Goal: Task Accomplishment & Management: Manage account settings

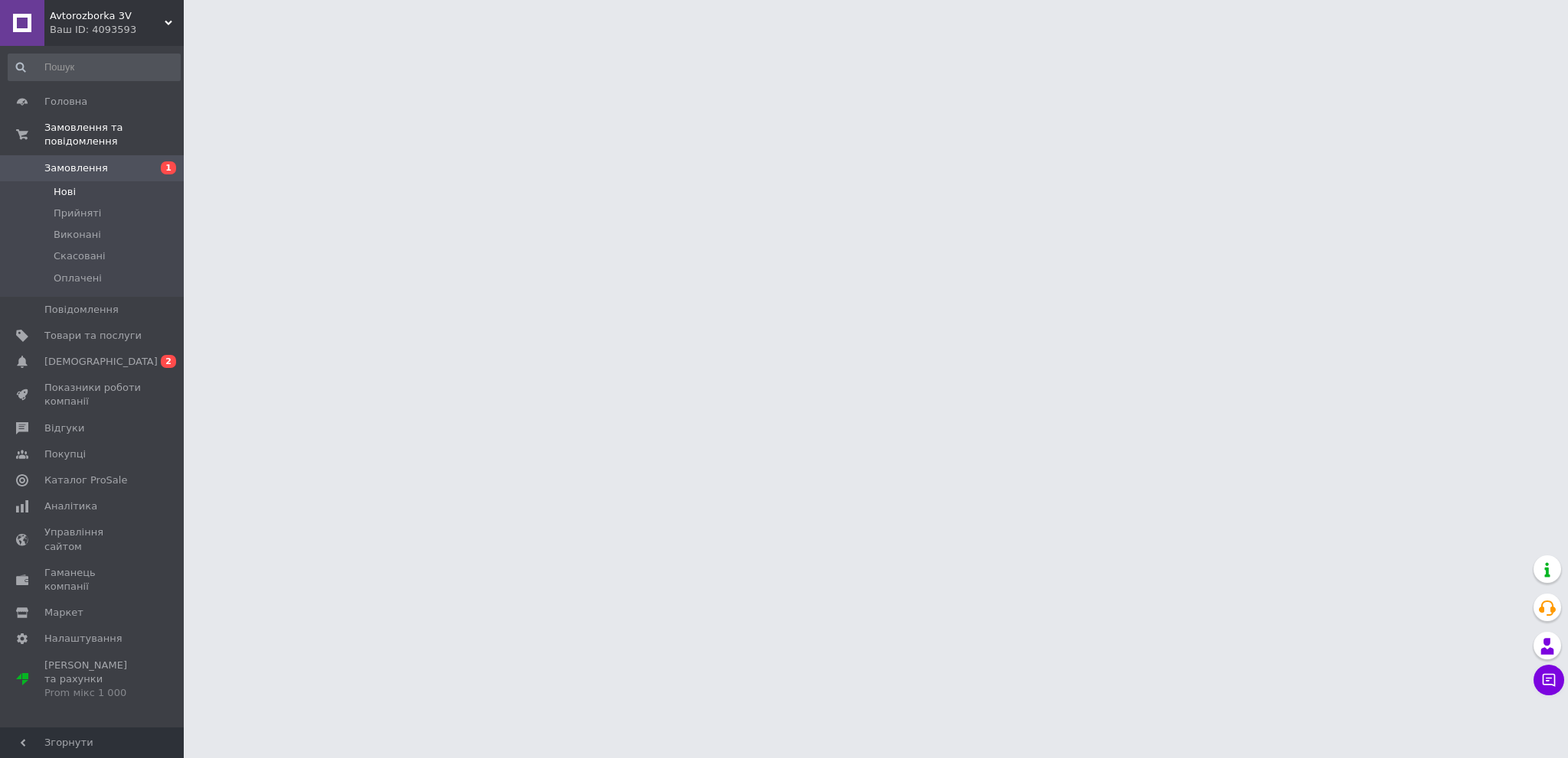
click at [70, 185] on span "Нові" at bounding box center [65, 191] width 22 height 13
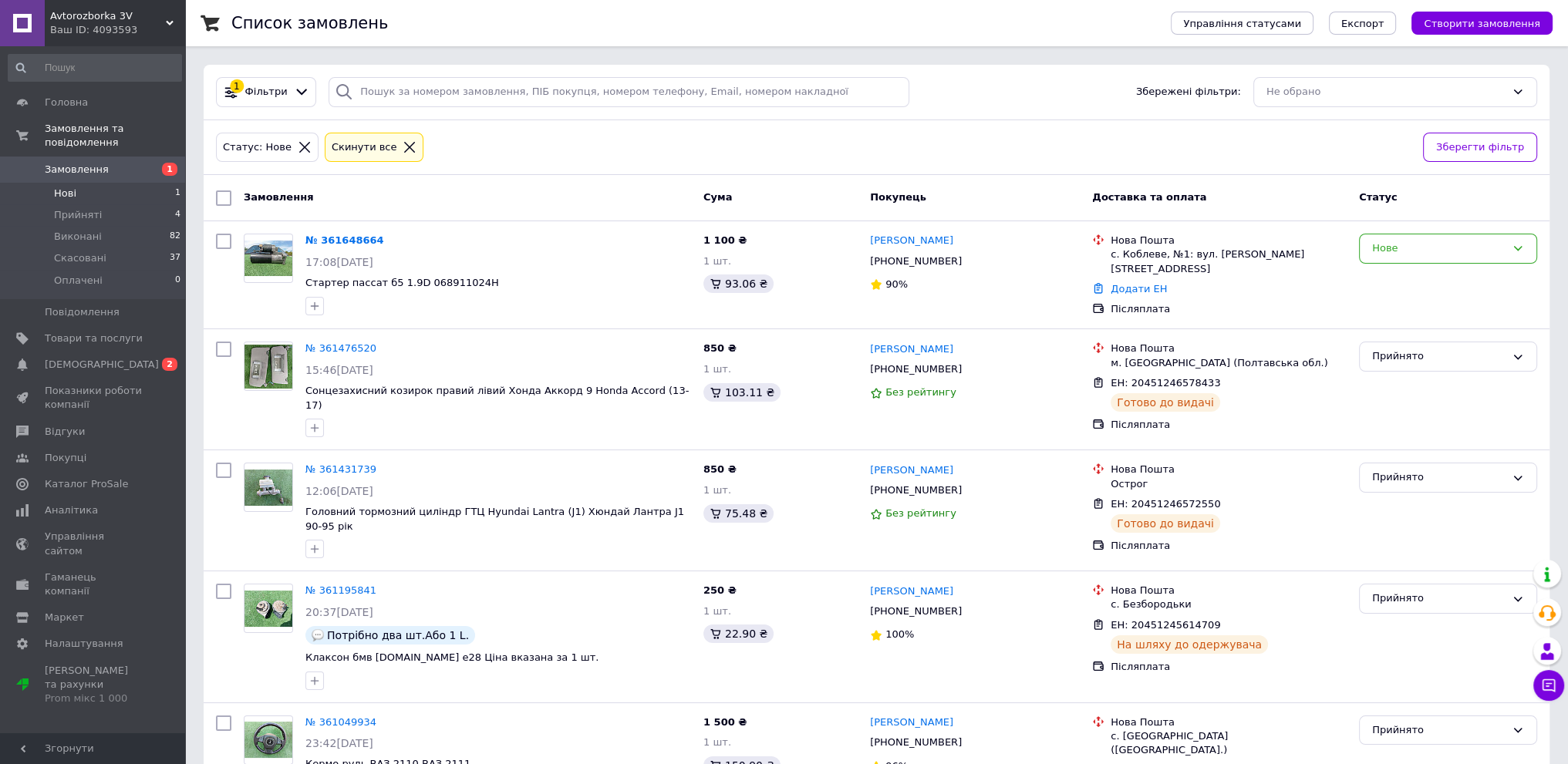
click at [71, 186] on span "Нові" at bounding box center [65, 193] width 23 height 14
click at [899, 239] on link "[PERSON_NAME]" at bounding box center [912, 241] width 83 height 14
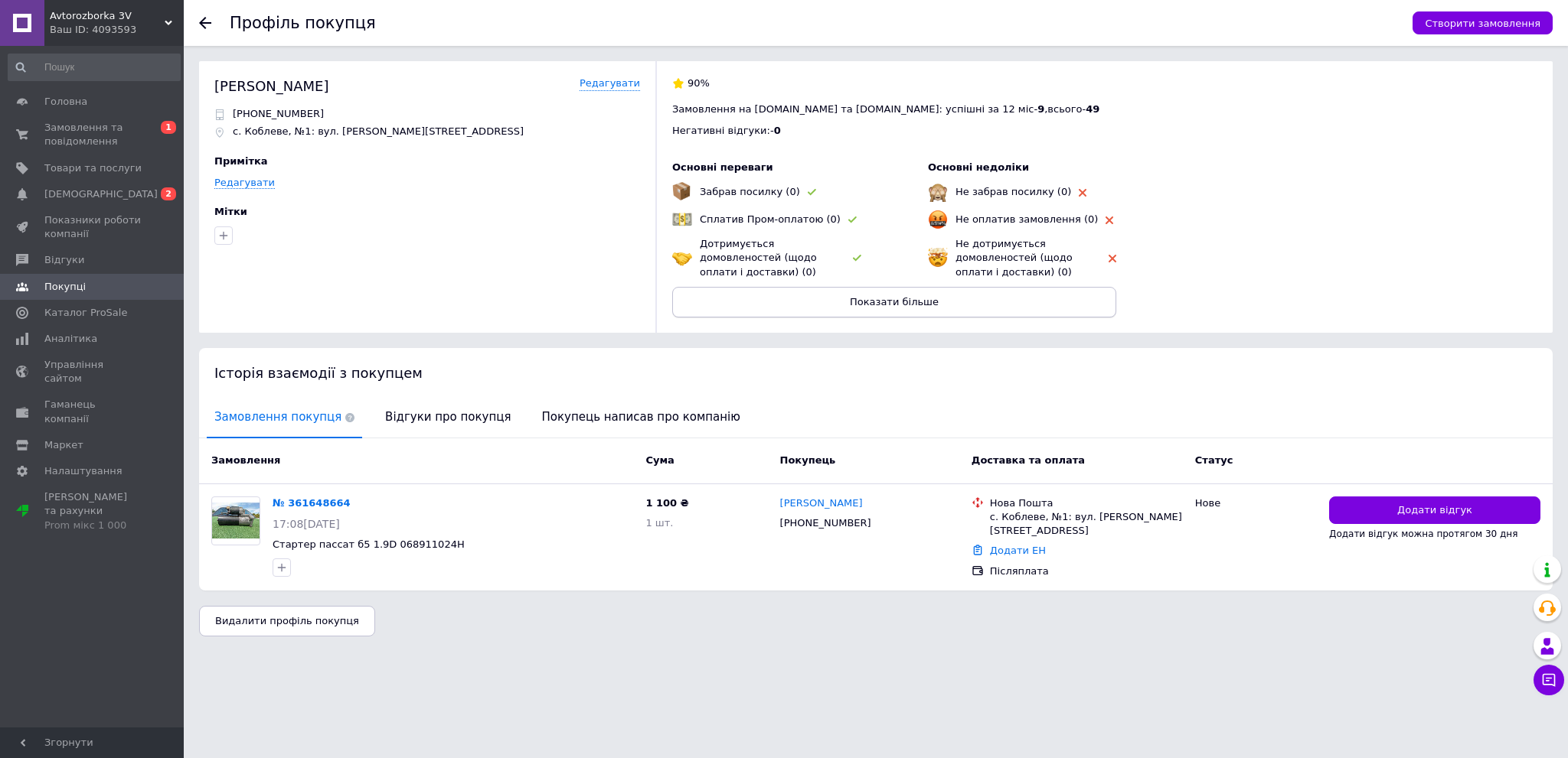
click at [996, 298] on button "Показати більше" at bounding box center [894, 302] width 444 height 30
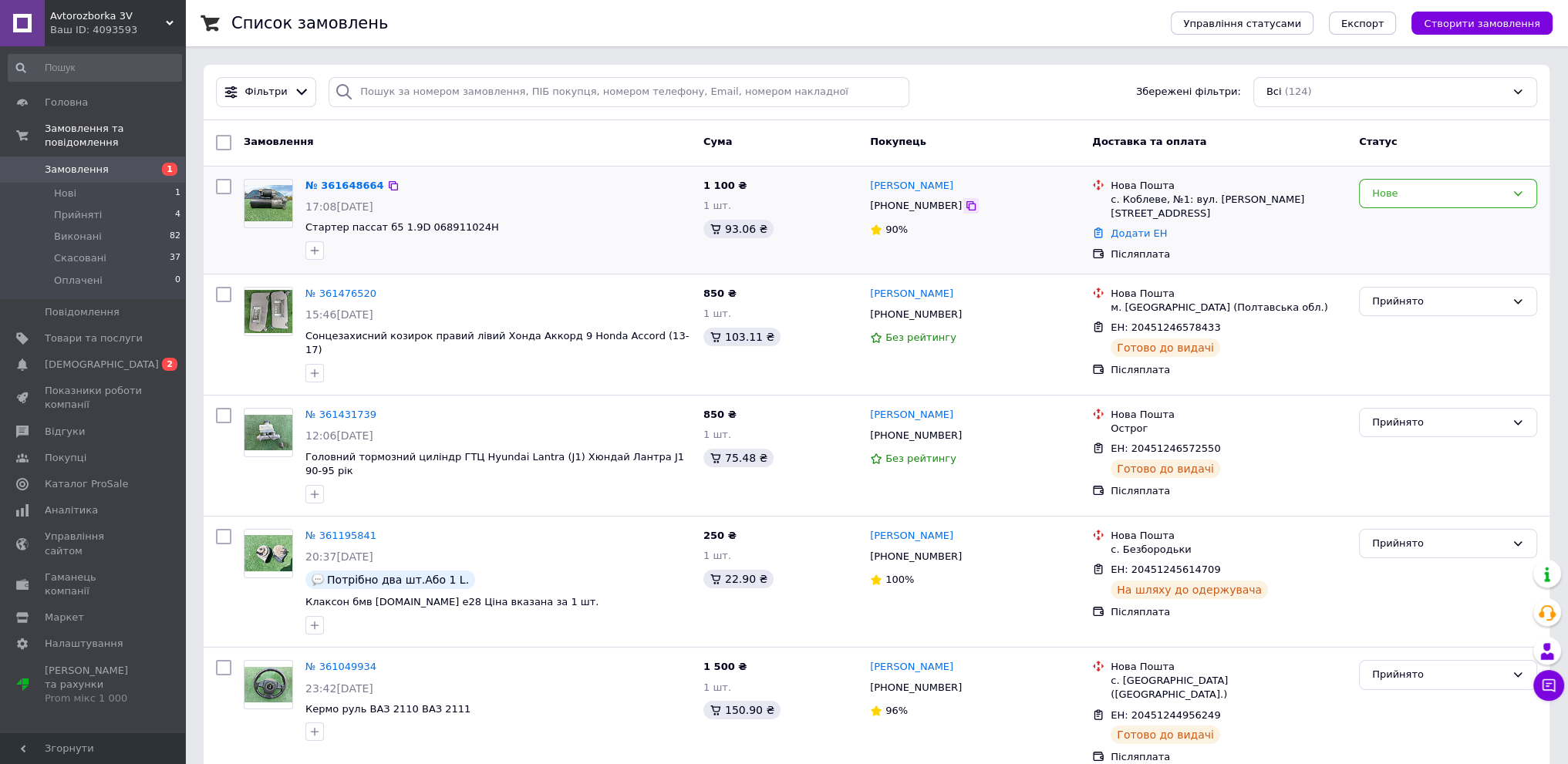
click at [965, 209] on icon at bounding box center [971, 206] width 13 height 13
drag, startPoint x: 870, startPoint y: 172, endPoint x: 938, endPoint y: 185, distance: 69.2
click at [938, 185] on div "Рустам Гадаєв +380687272503 90%" at bounding box center [975, 220] width 222 height 95
copy link "[PERSON_NAME]"
click at [967, 205] on icon at bounding box center [971, 206] width 9 height 9
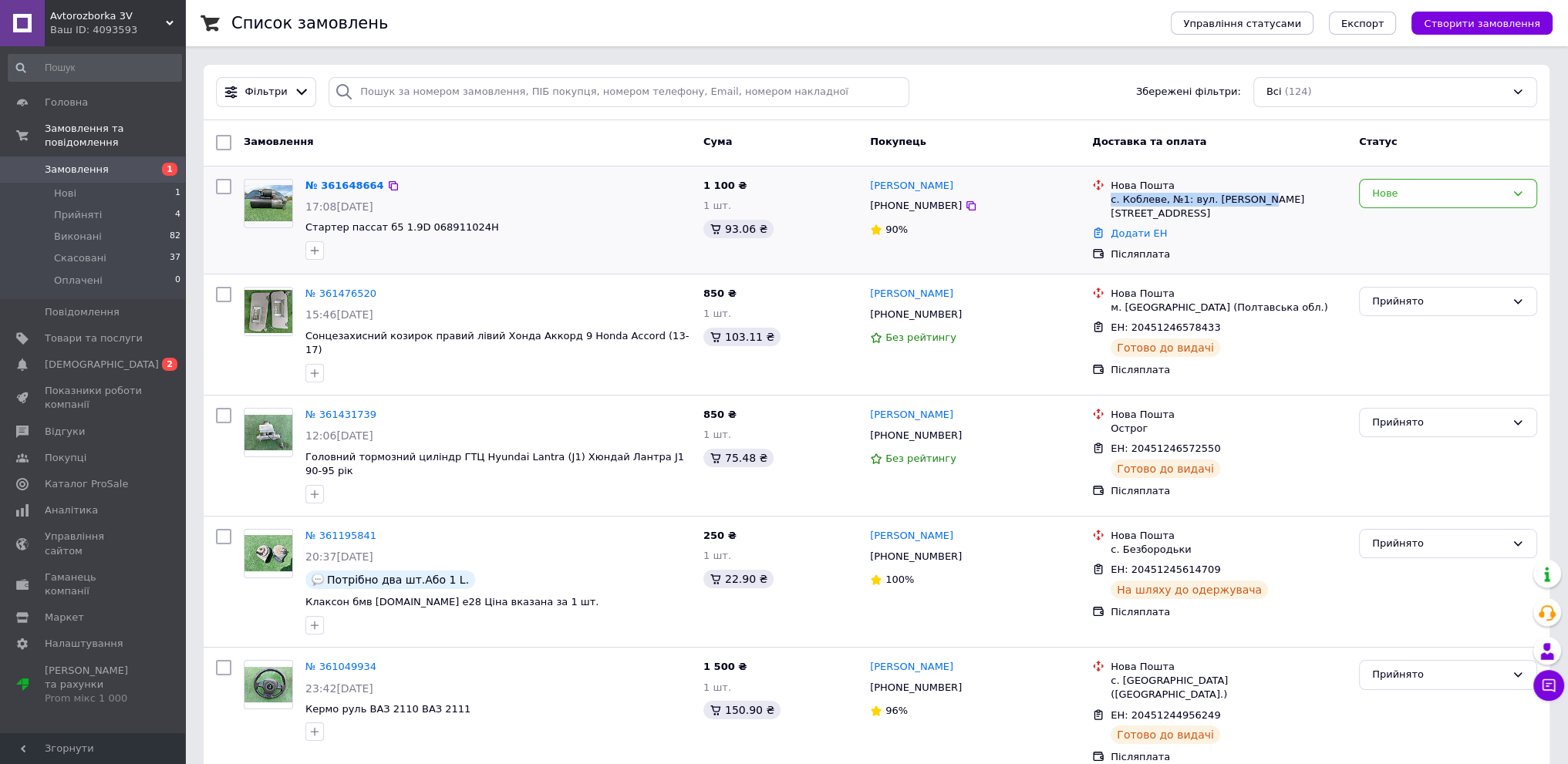
drag, startPoint x: 1110, startPoint y: 197, endPoint x: 1253, endPoint y: 200, distance: 143.0
click at [1253, 200] on div "с. Коблеве, №1: вул. [PERSON_NAME][STREET_ADDRESS]" at bounding box center [1228, 206] width 236 height 28
copy div "с. Коблеве, №1: вул. [PERSON_NAME][STREET_ADDRESS]"
drag, startPoint x: 490, startPoint y: 226, endPoint x: 302, endPoint y: 233, distance: 188.1
click at [302, 233] on div "№ 361648664 17:08, 12.09.2025 Стартер пассат б5 1.9D 068911024H" at bounding box center [498, 219] width 398 height 93
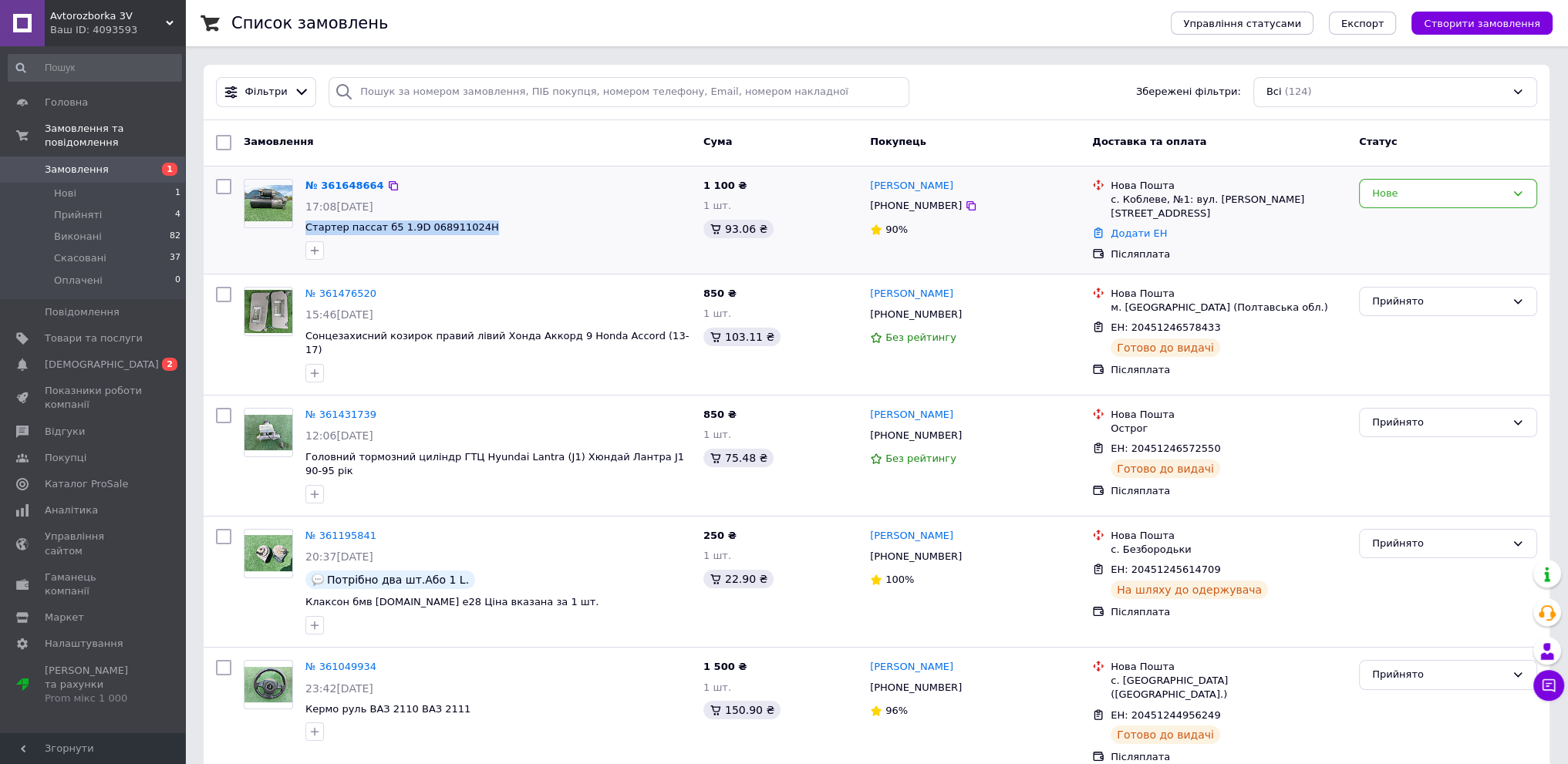
copy span "Стартер пассат б5 1.9D 068911024H"
click at [618, 175] on div "№ 361648664 17:08, 12.09.2025 Стартер пассат б5 1.9D 068911024H" at bounding box center [498, 219] width 398 height 93
click at [1418, 197] on div "Нове" at bounding box center [1439, 194] width 134 height 16
click at [1403, 224] on li "Прийнято" at bounding box center [1448, 226] width 176 height 29
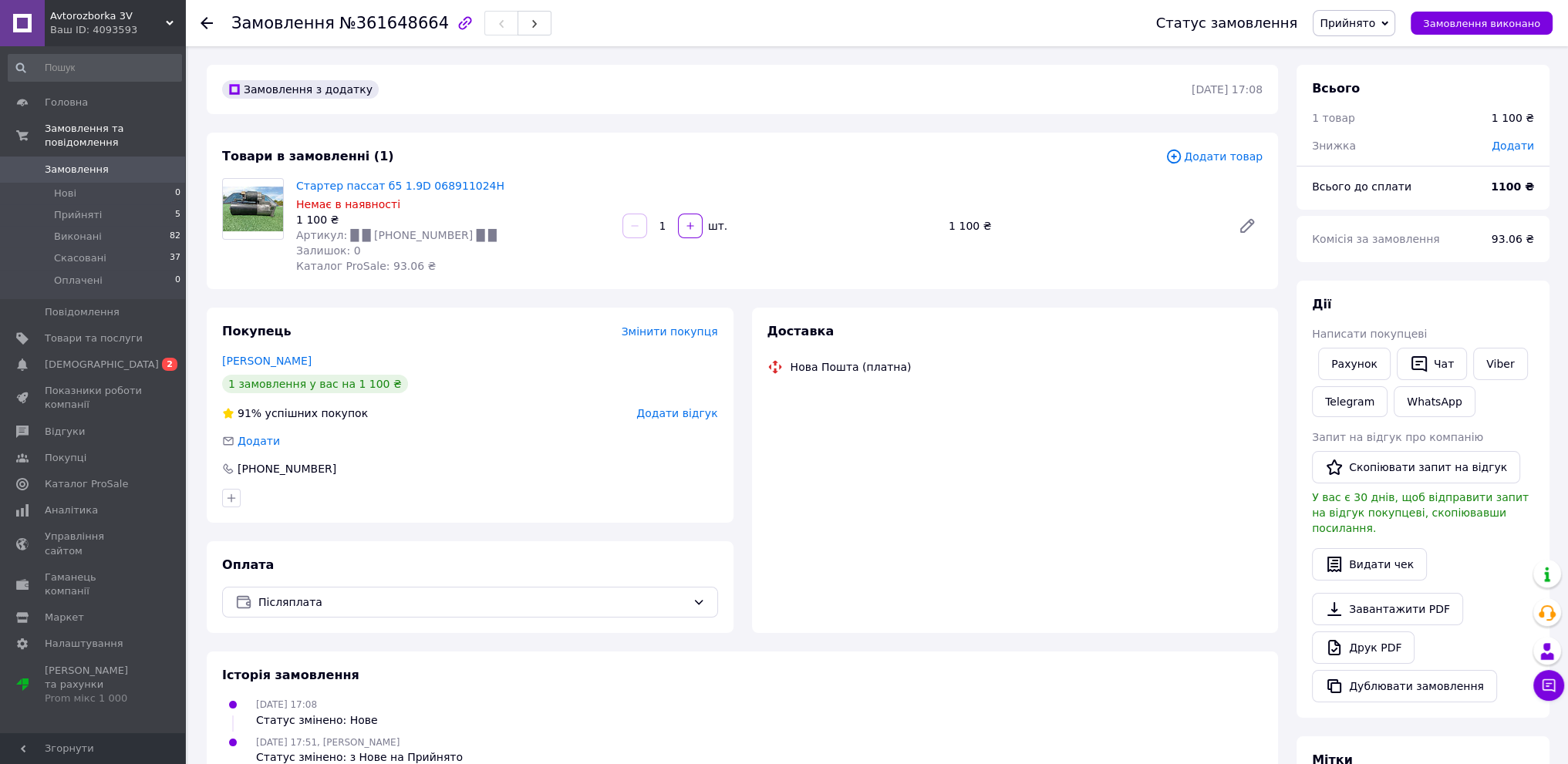
click at [458, 24] on icon "button" at bounding box center [465, 23] width 13 height 13
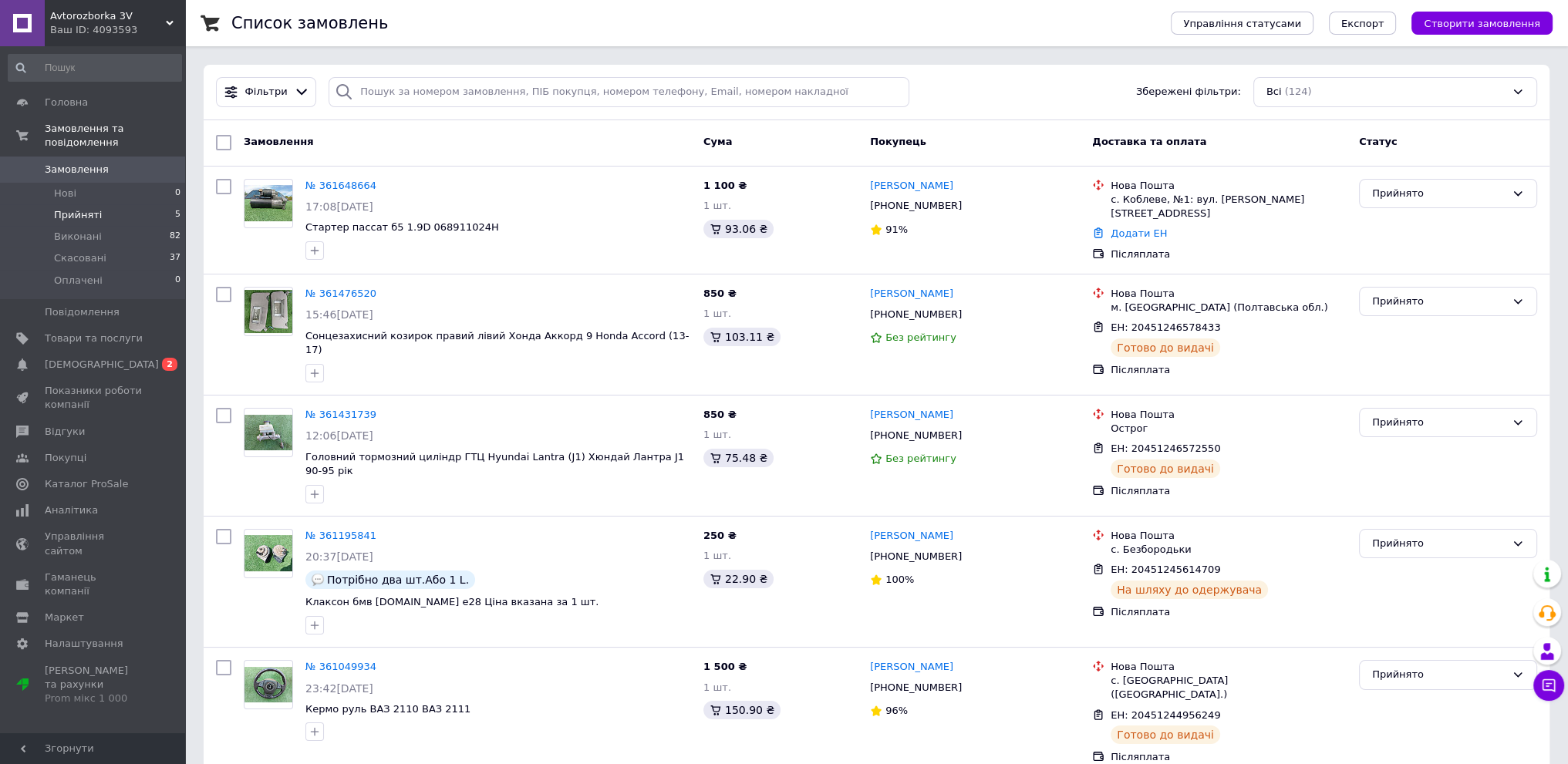
click at [66, 208] on span "Прийняті" at bounding box center [78, 214] width 48 height 14
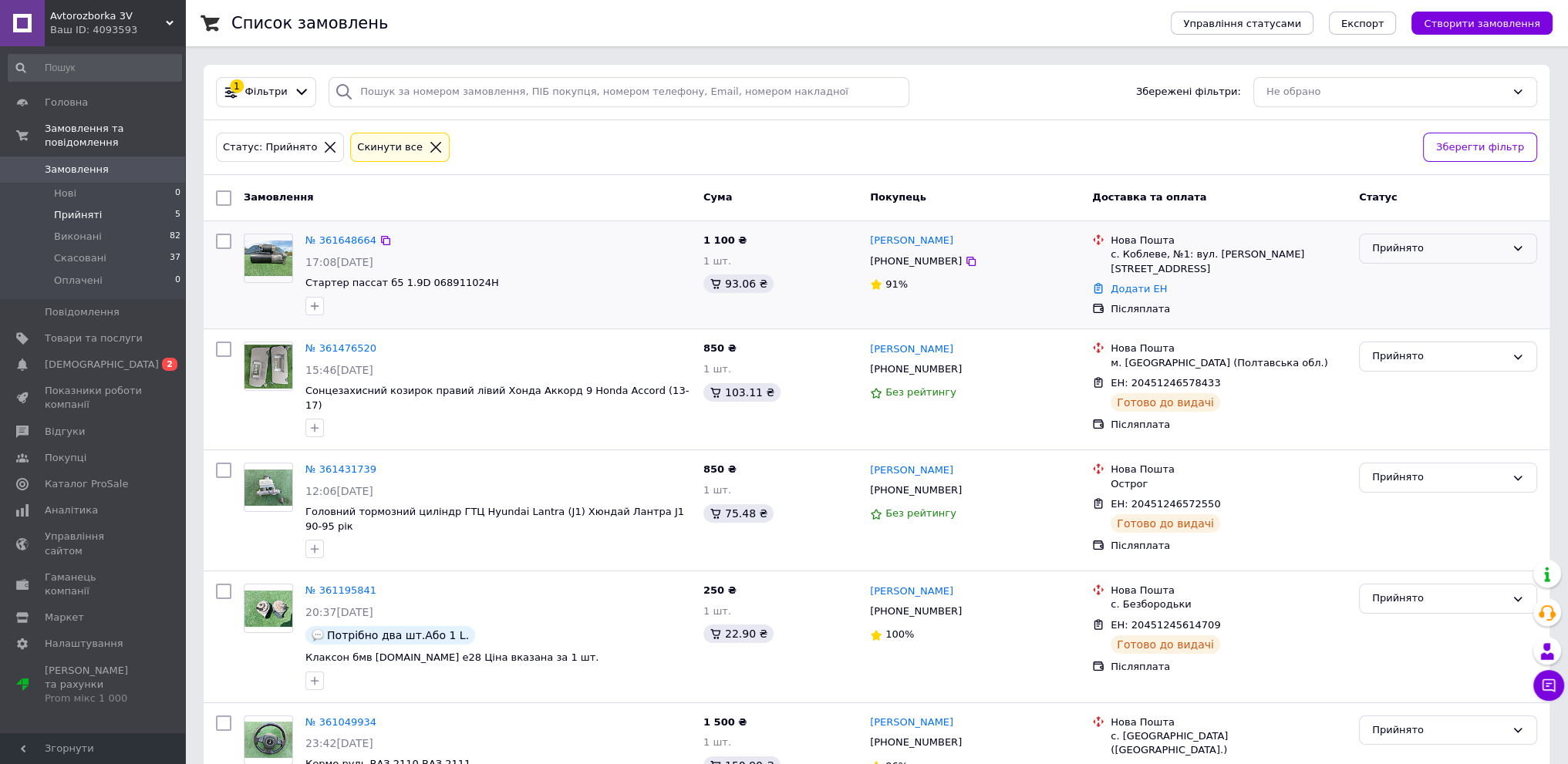
click at [1459, 252] on div "Прийнято" at bounding box center [1439, 249] width 134 height 16
click at [1422, 309] on li "Скасовано" at bounding box center [1448, 309] width 176 height 29
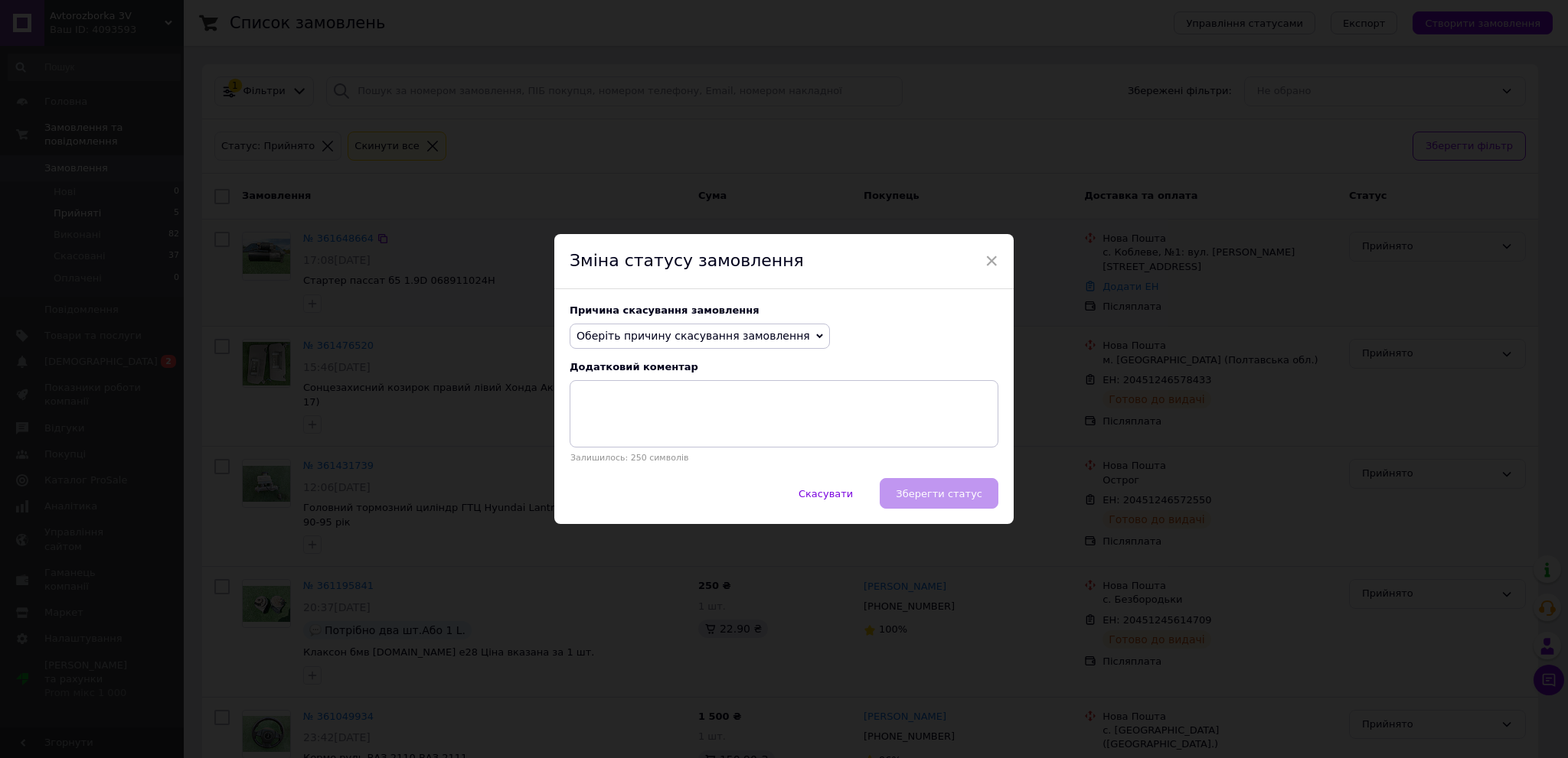
click at [732, 330] on span "Оберіть причину скасування замовлення" at bounding box center [693, 336] width 233 height 13
click at [674, 431] on li "На прохання покупця" at bounding box center [699, 431] width 258 height 22
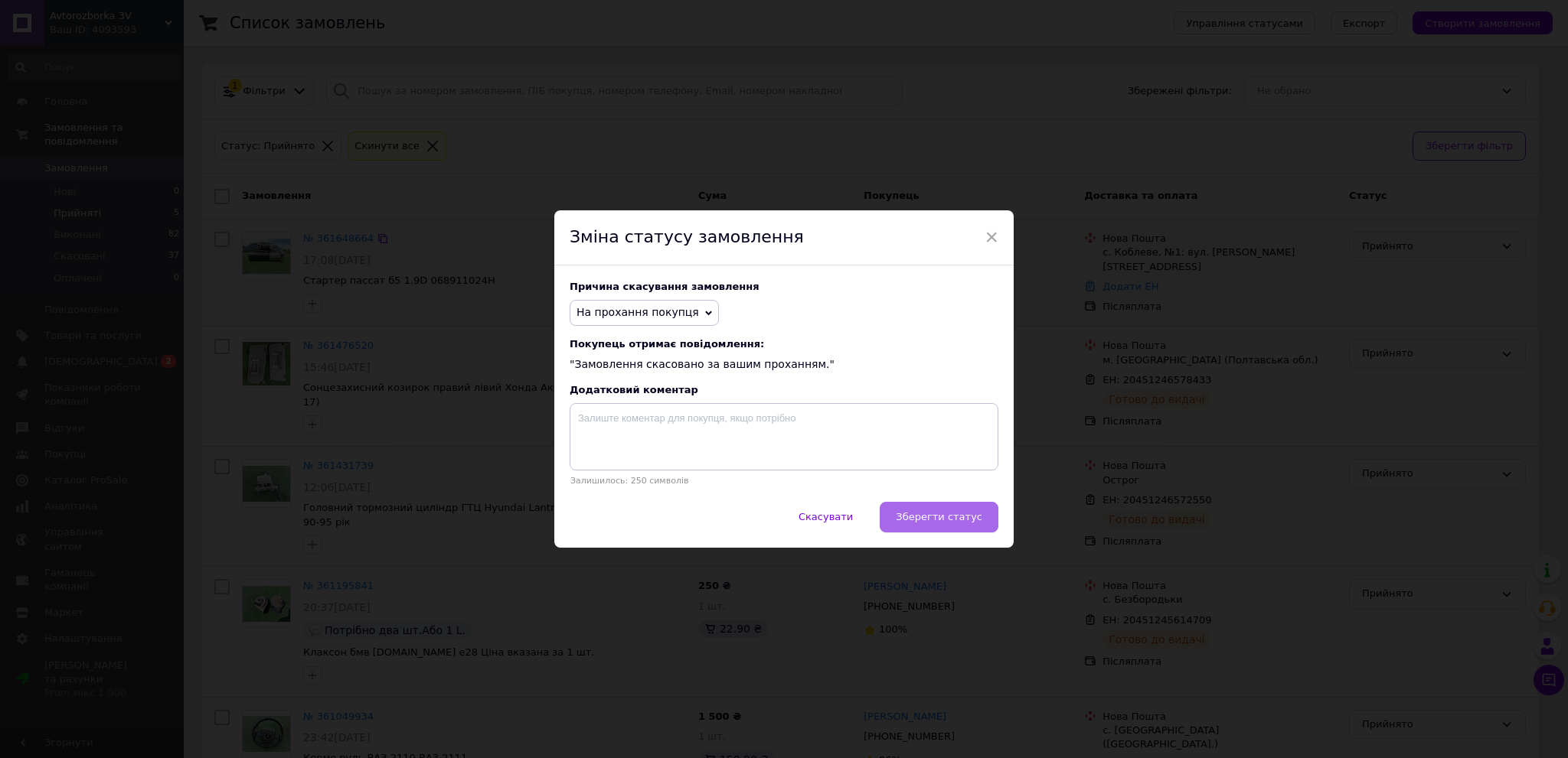
click at [970, 518] on span "Зберегти статус" at bounding box center [939, 517] width 86 height 12
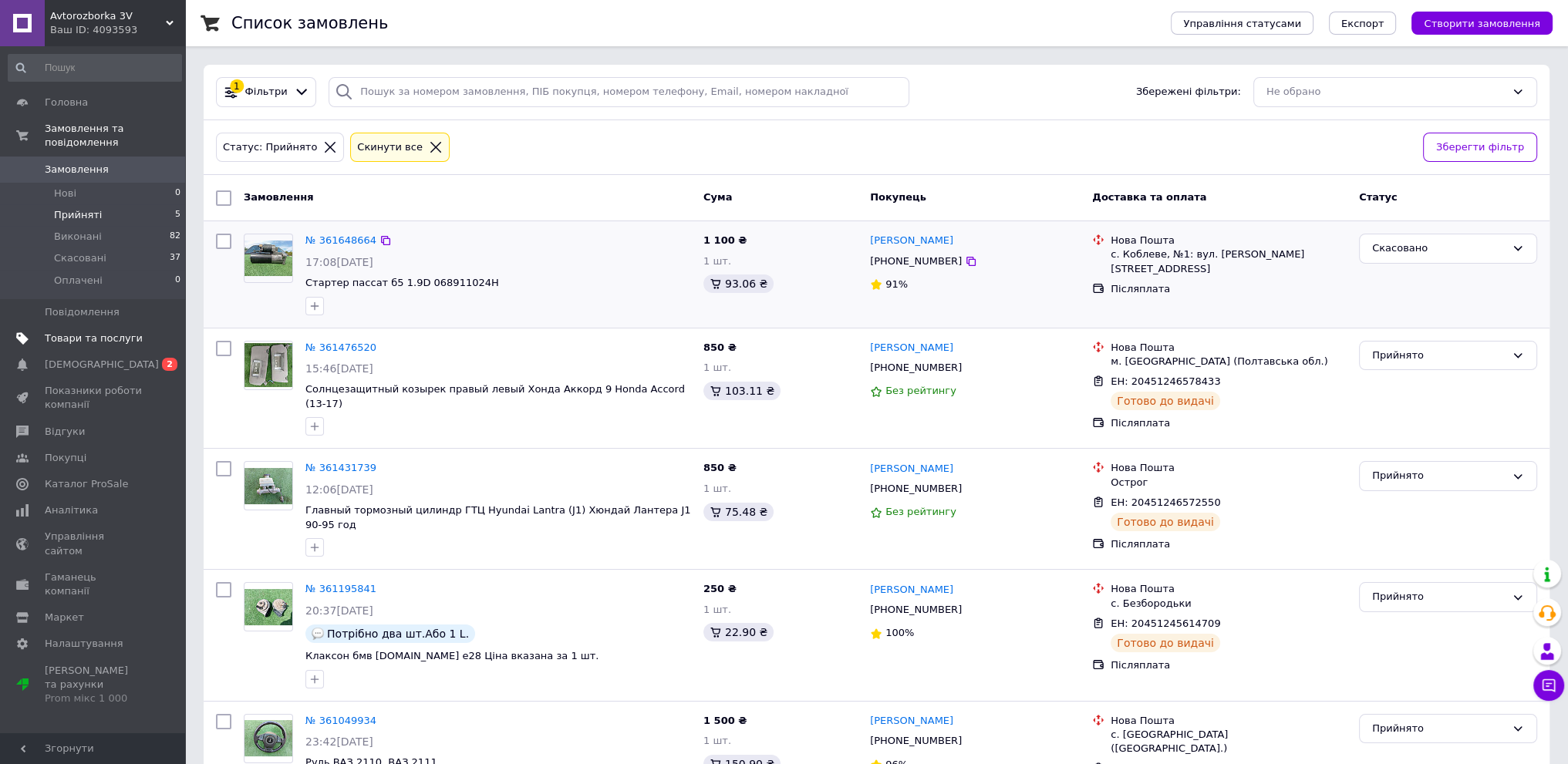
click at [73, 332] on span "Товари та послуги" at bounding box center [93, 338] width 98 height 14
